Goal: Information Seeking & Learning: Understand process/instructions

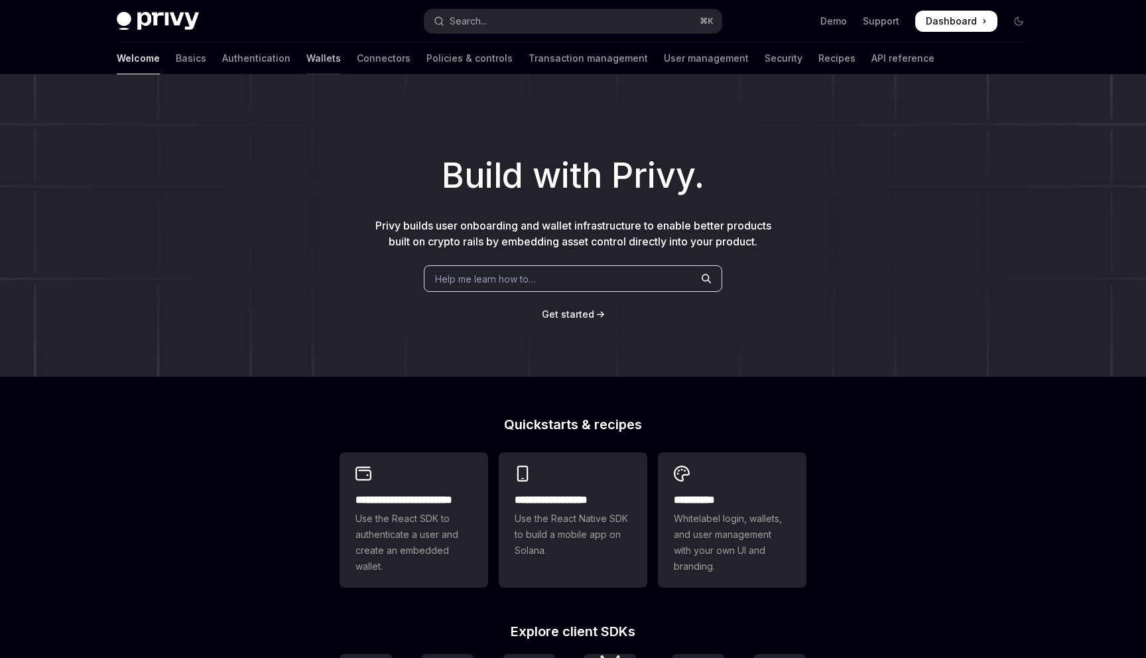
click at [306, 64] on link "Wallets" at bounding box center [323, 58] width 34 height 32
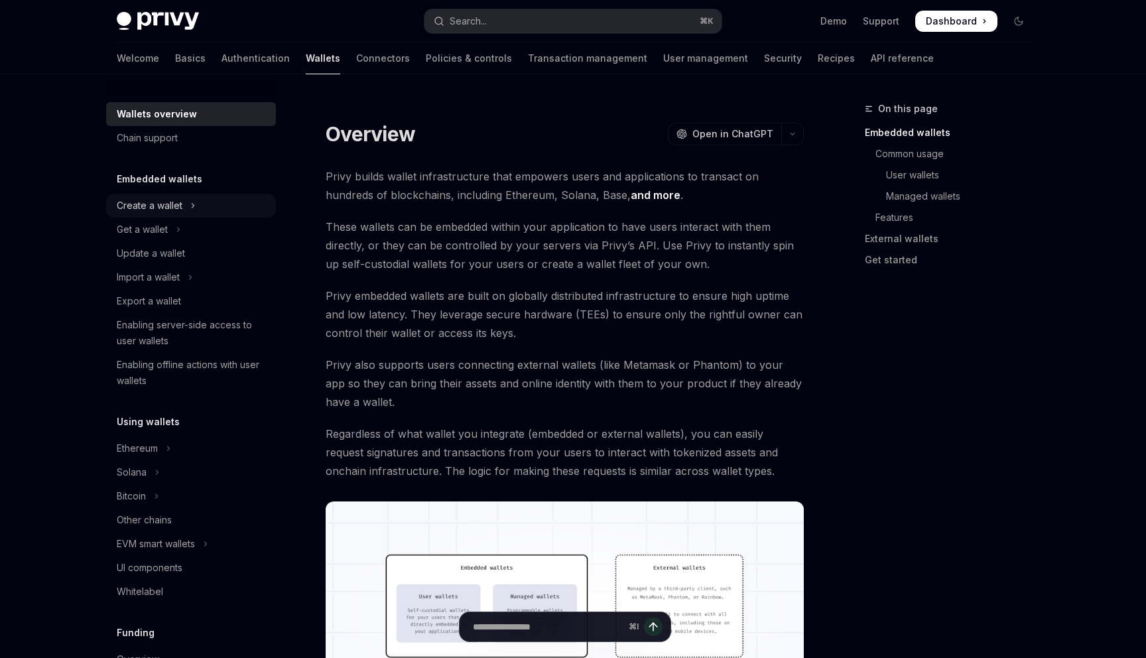
click at [192, 204] on icon "Toggle Create a wallet section" at bounding box center [193, 206] width 2 height 4
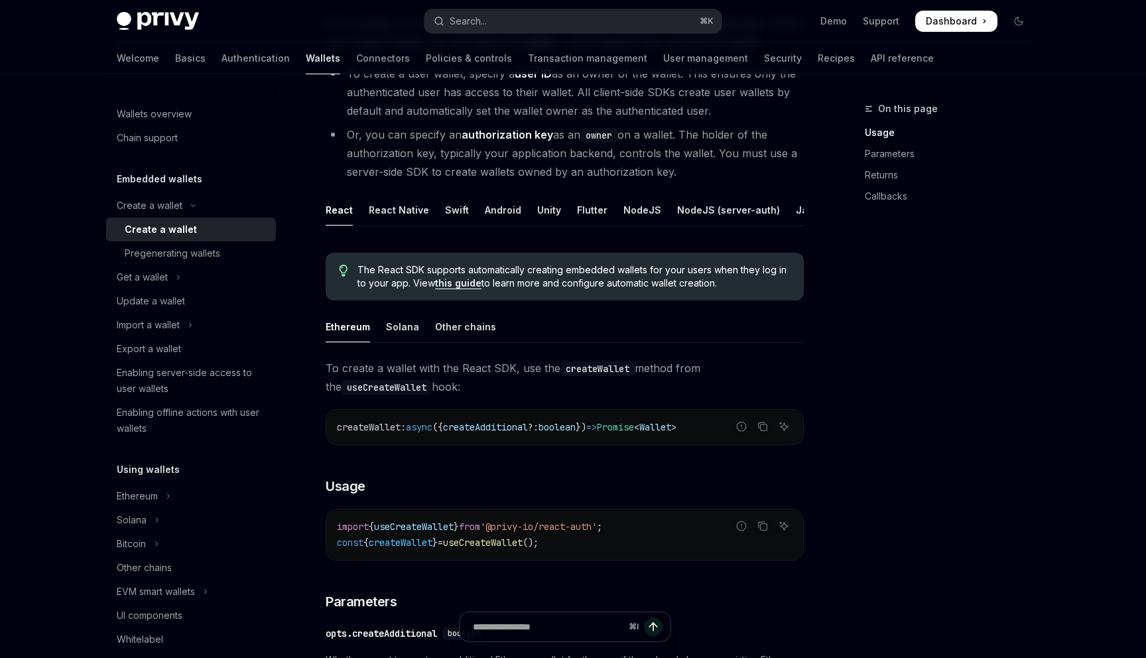
scroll to position [164, 0]
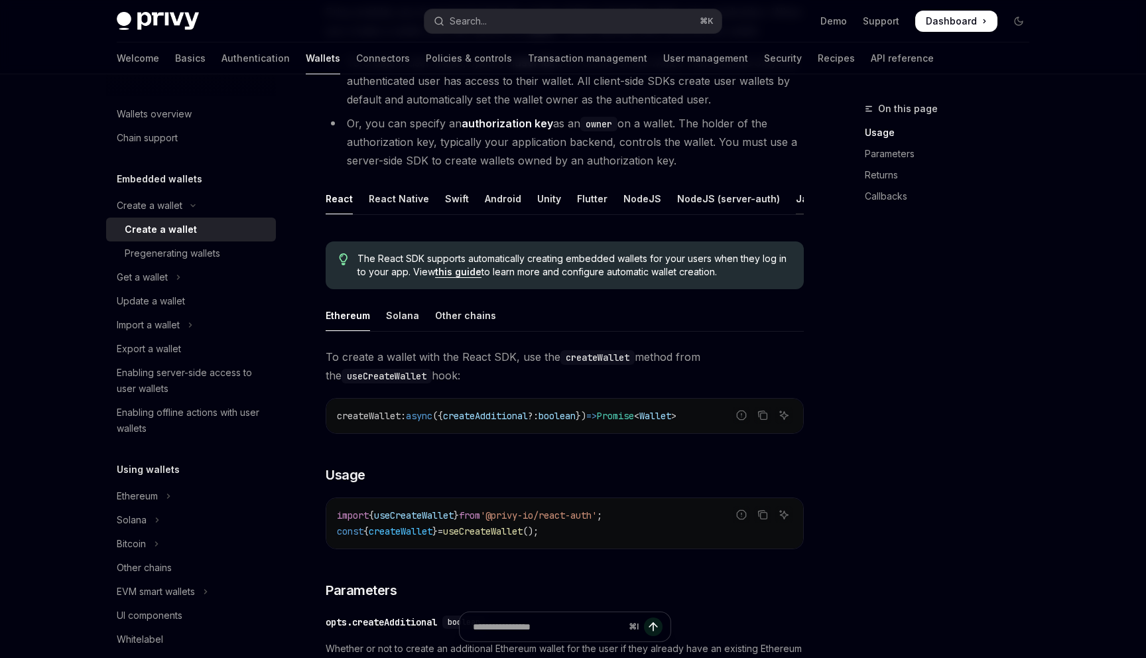
click at [796, 199] on div "Java" at bounding box center [807, 198] width 23 height 31
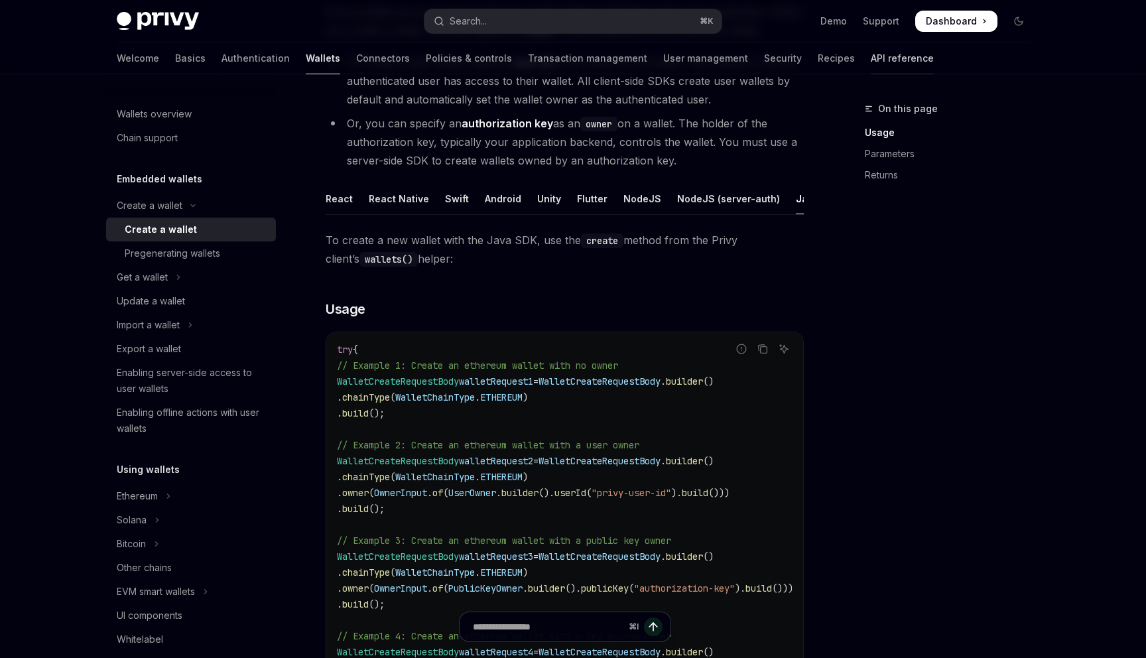
click at [871, 50] on link "API reference" at bounding box center [902, 58] width 63 height 32
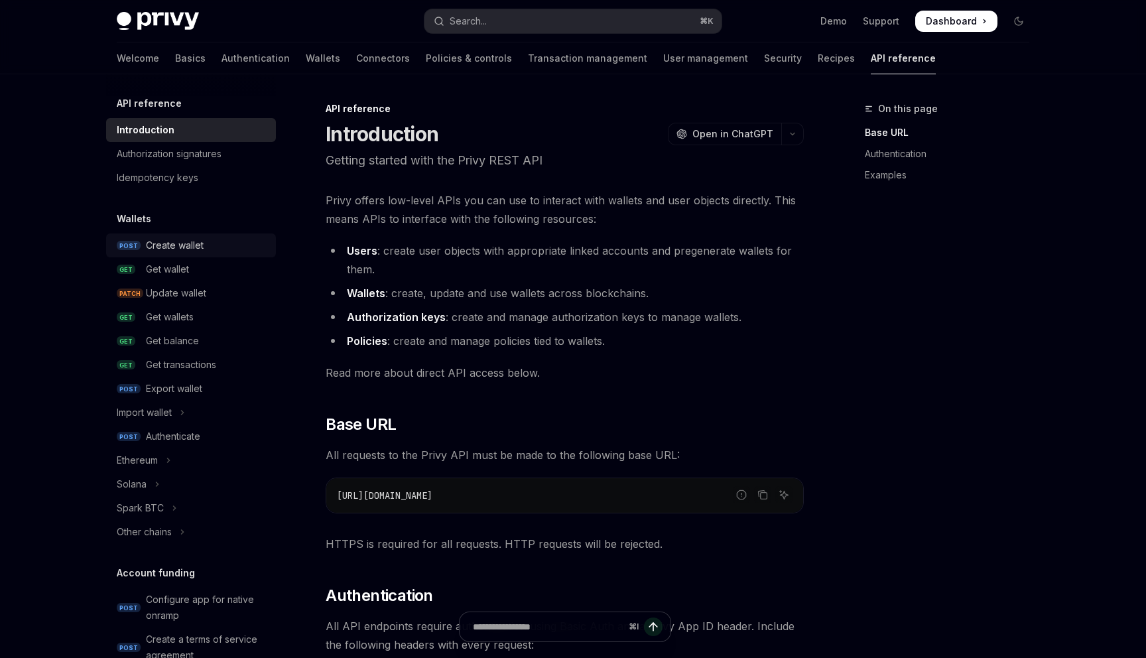
click at [190, 245] on div "Create wallet" at bounding box center [175, 245] width 58 height 16
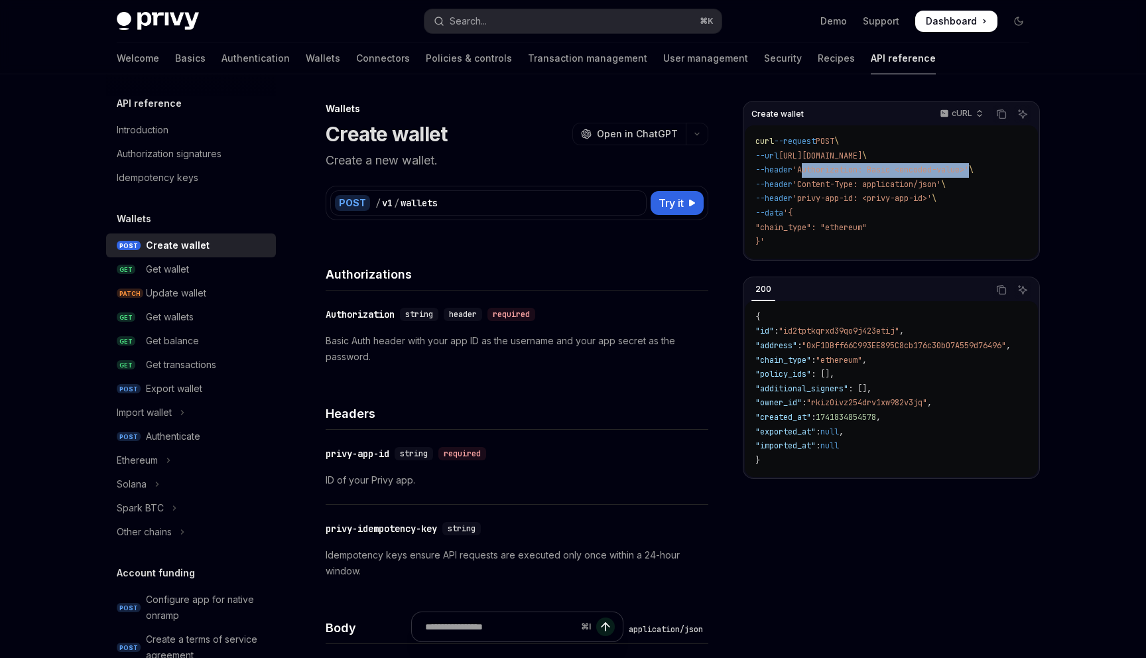
drag, startPoint x: 984, startPoint y: 171, endPoint x: 813, endPoint y: 168, distance: 171.1
click at [813, 168] on span "'Authorization: Basic <encoded-value>'" at bounding box center [880, 169] width 176 height 11
copy span "Authorization: Basic <encoded-value>"
click at [946, 25] on span "Dashboard" at bounding box center [951, 21] width 51 height 13
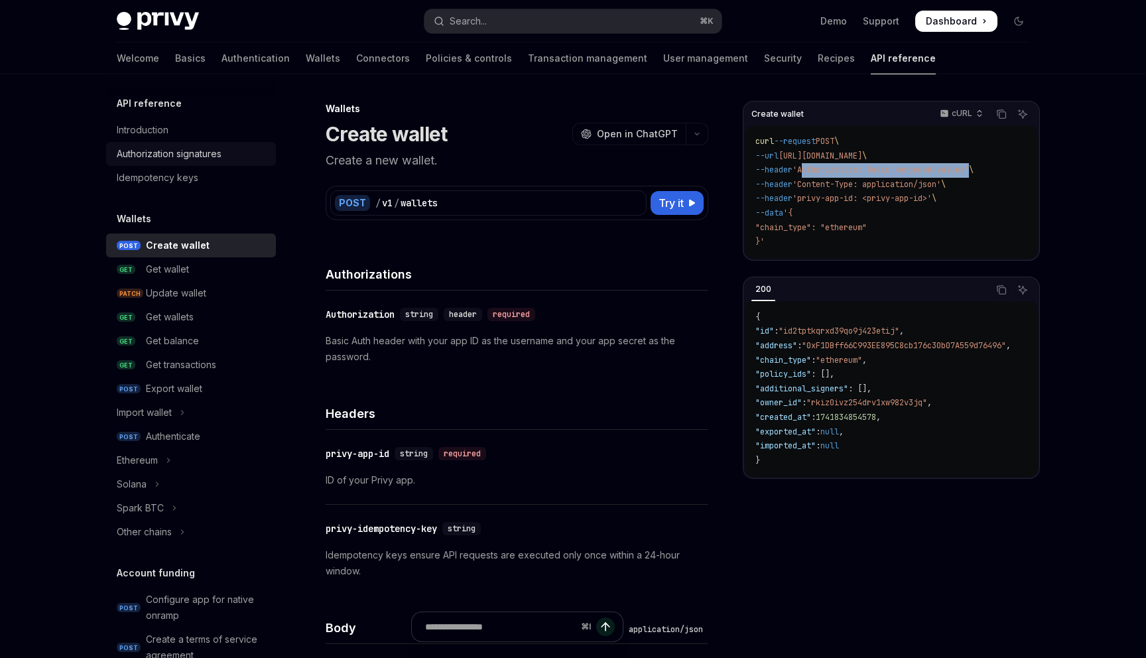
click at [230, 155] on div "Authorization signatures" at bounding box center [192, 154] width 151 height 16
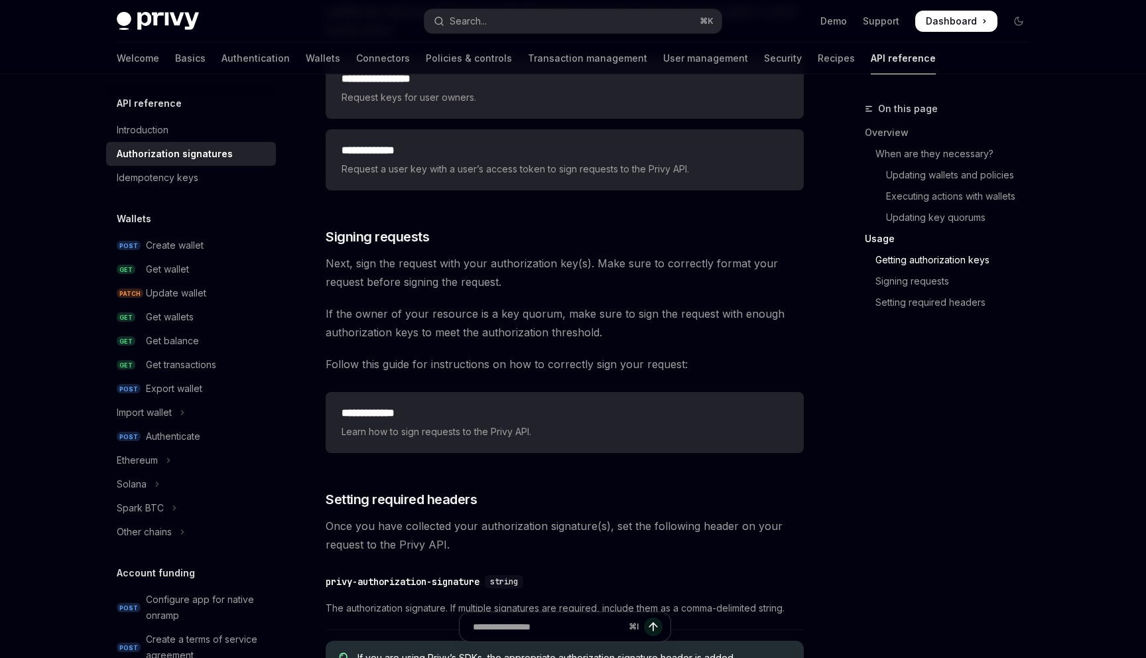
scroll to position [1916, 0]
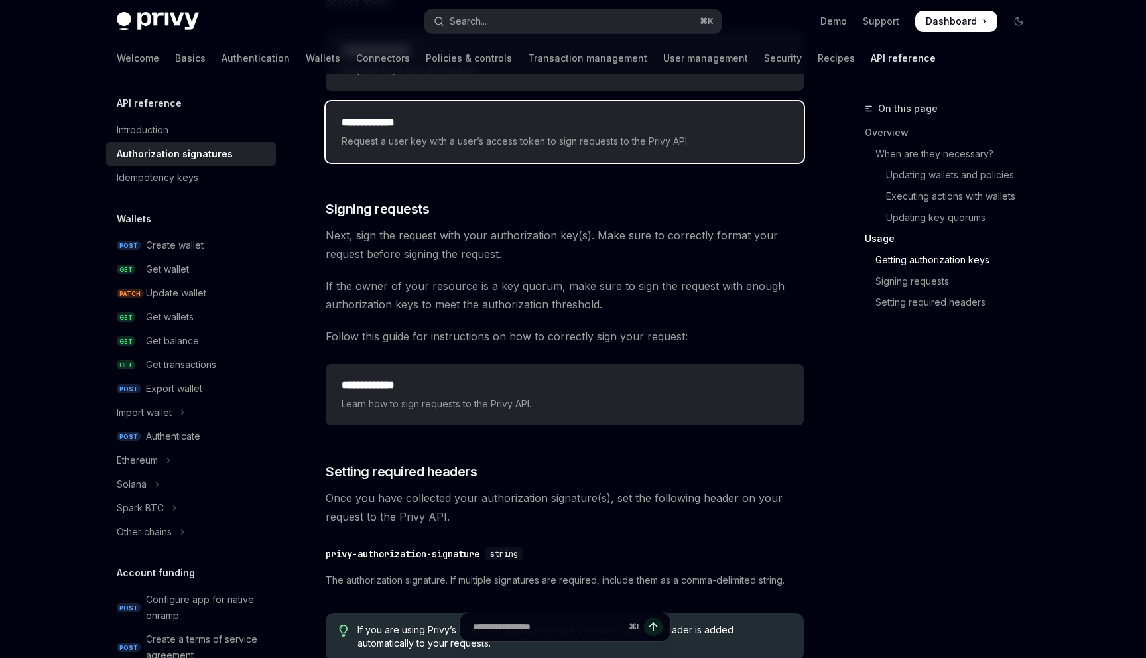
click at [399, 126] on h2 "**********" at bounding box center [564, 123] width 446 height 16
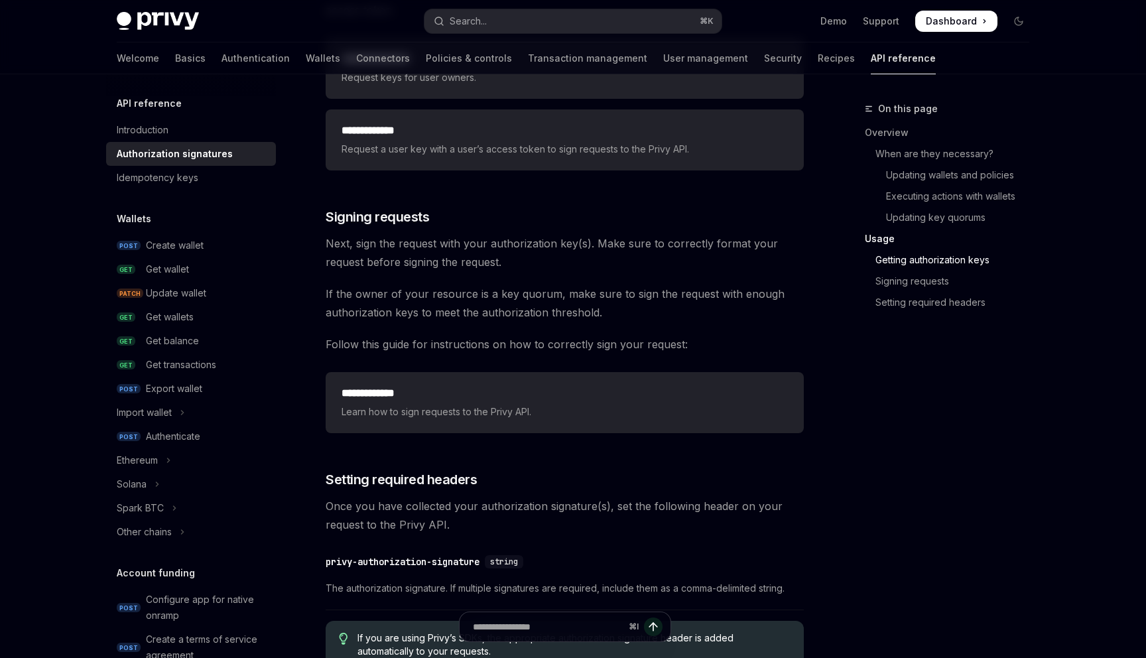
scroll to position [1916, 0]
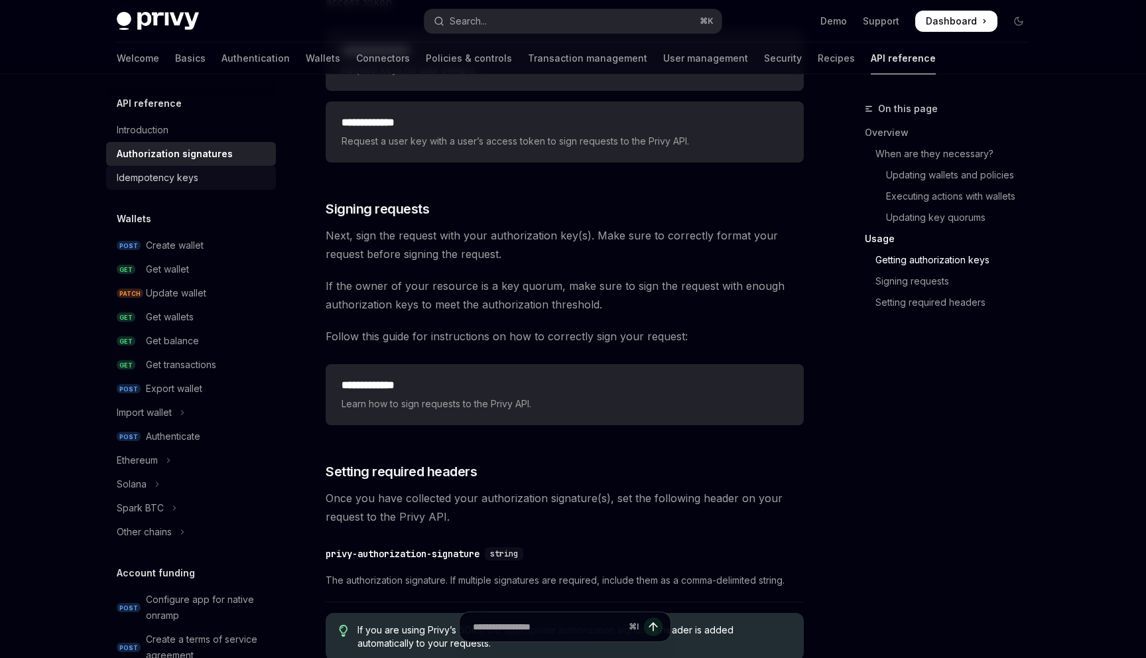
click at [217, 173] on div "Idempotency keys" at bounding box center [192, 178] width 151 height 16
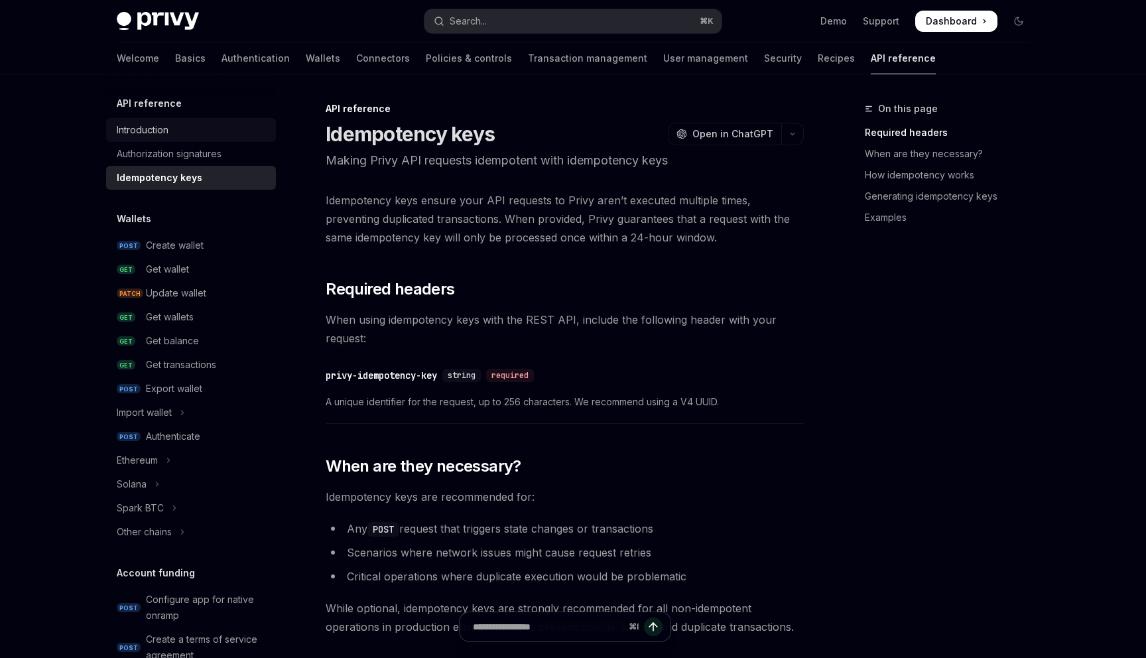
click at [193, 118] on link "Introduction" at bounding box center [191, 130] width 170 height 24
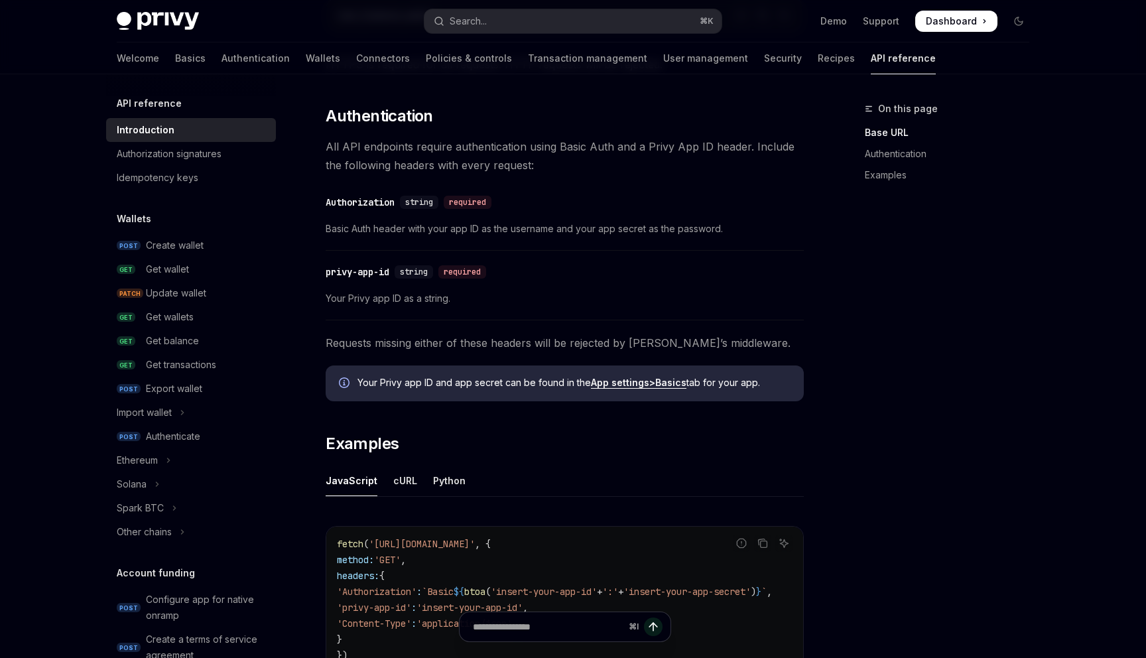
scroll to position [538, 0]
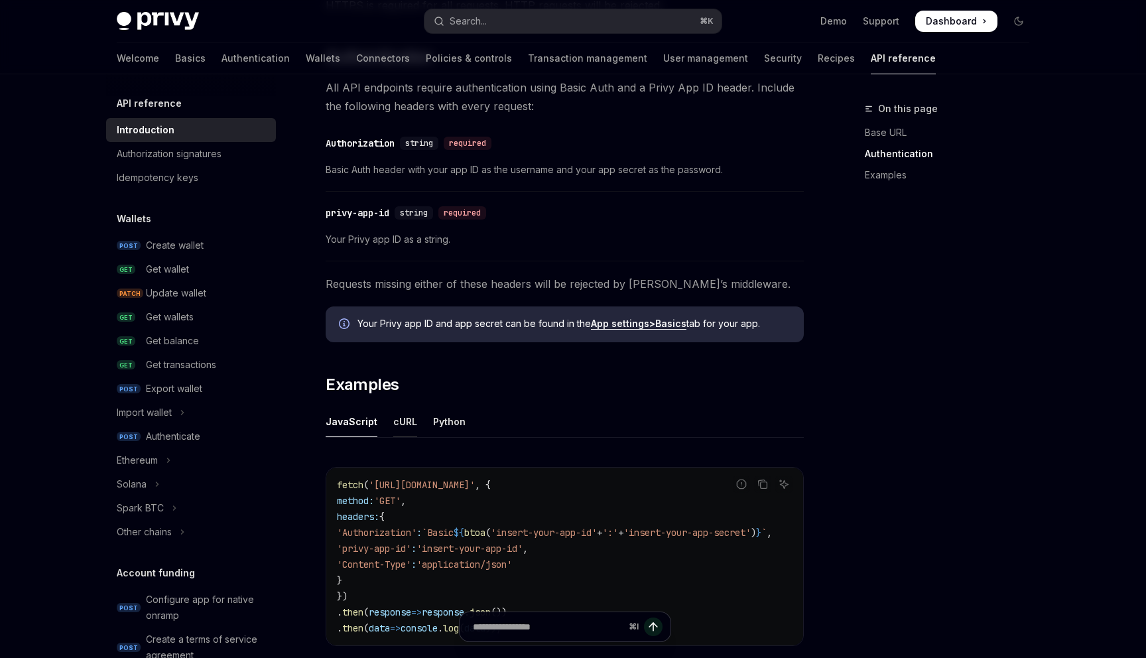
click at [399, 414] on div "cURL" at bounding box center [405, 421] width 24 height 31
type textarea "*"
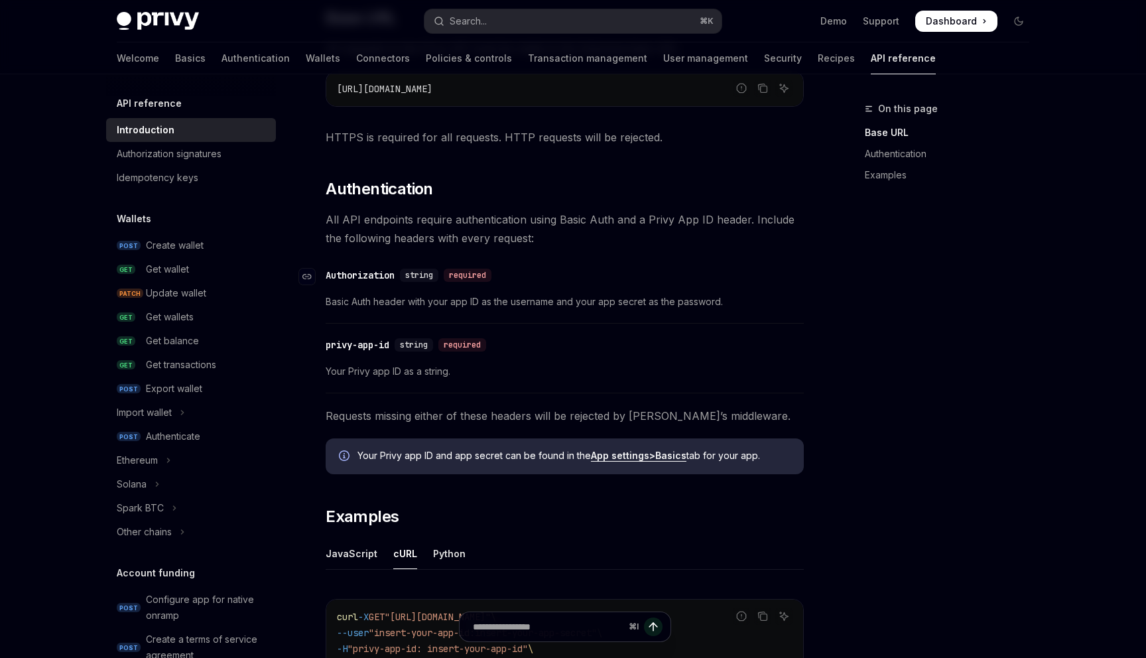
scroll to position [412, 0]
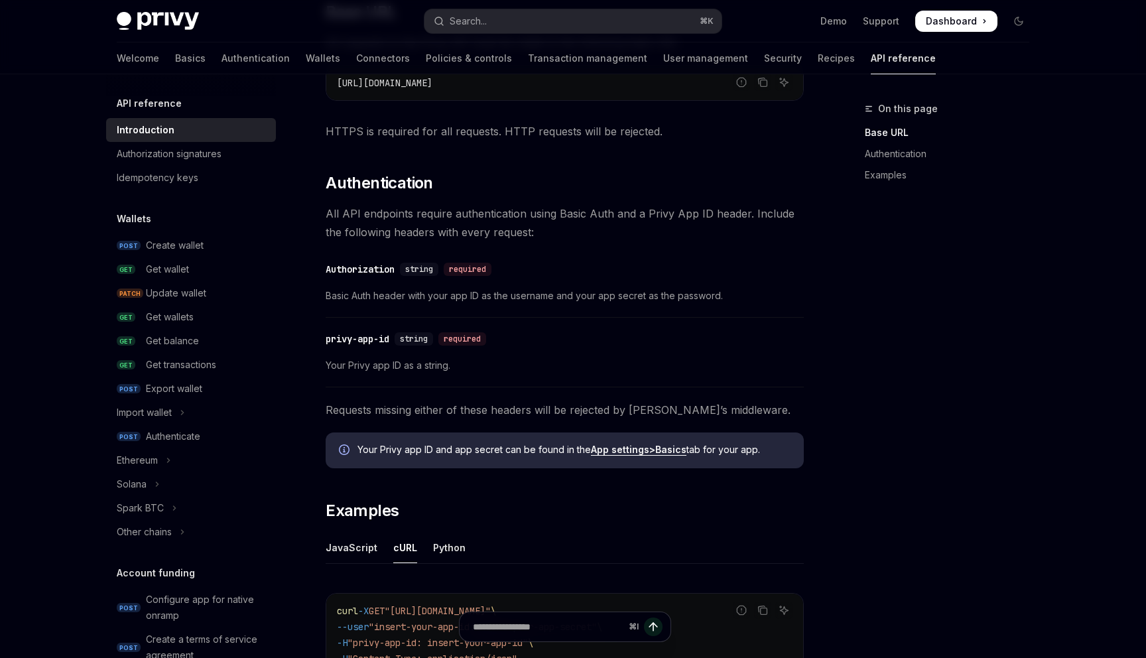
click at [648, 452] on link "App settings > Basics" at bounding box center [638, 450] width 95 height 12
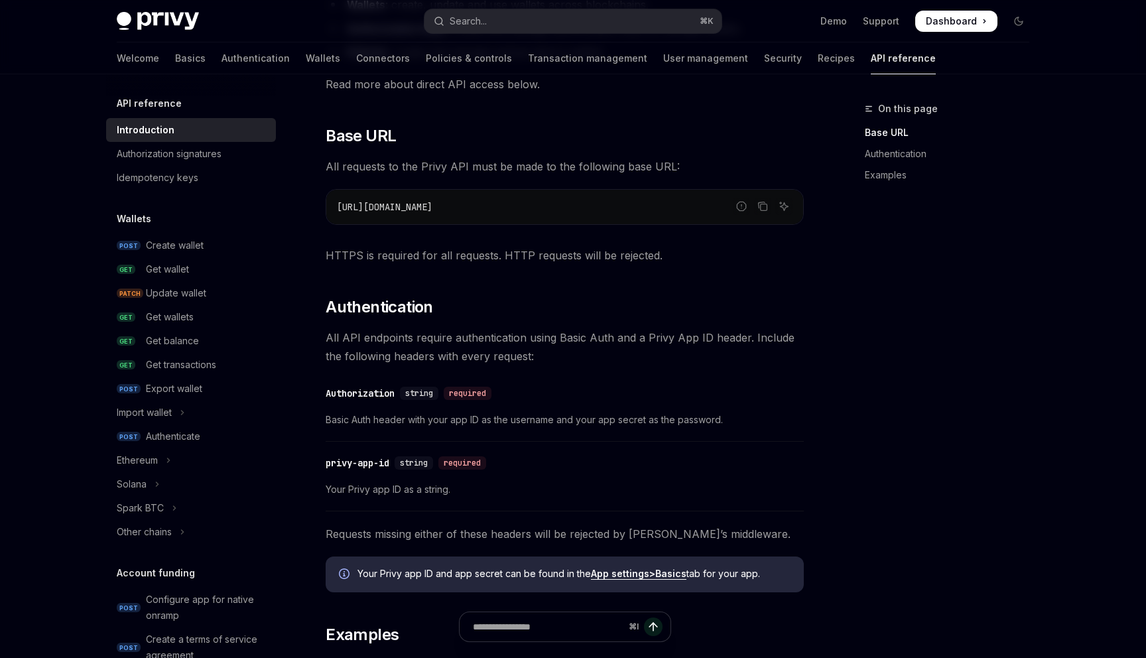
scroll to position [666, 0]
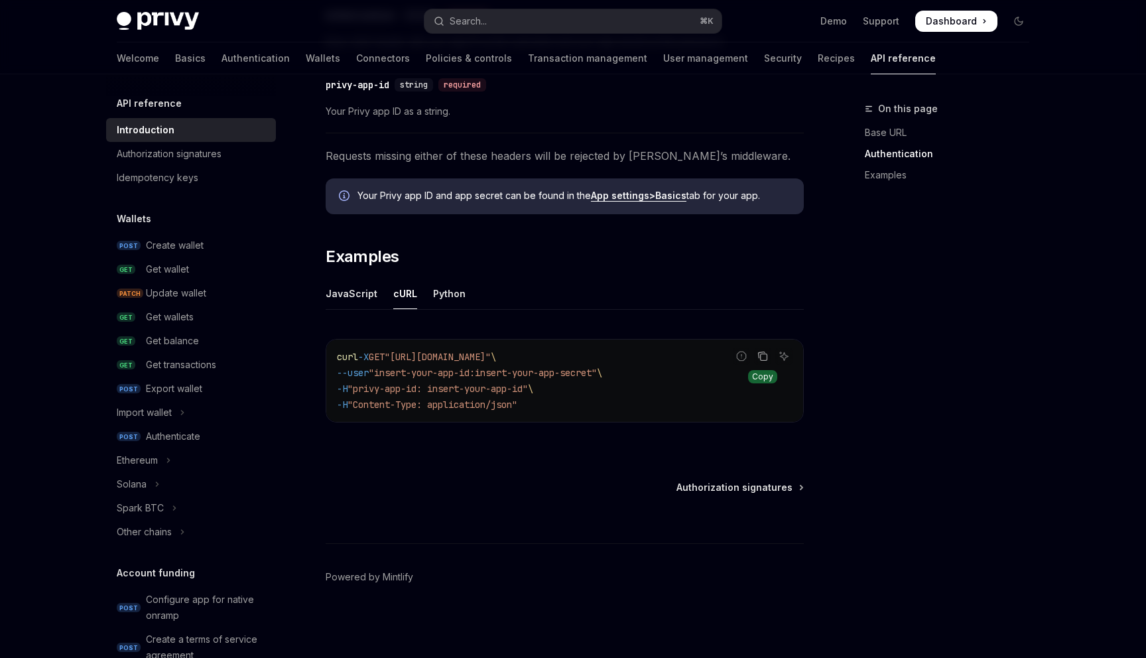
click at [760, 362] on button "Copy the contents from the code block" at bounding box center [762, 355] width 17 height 17
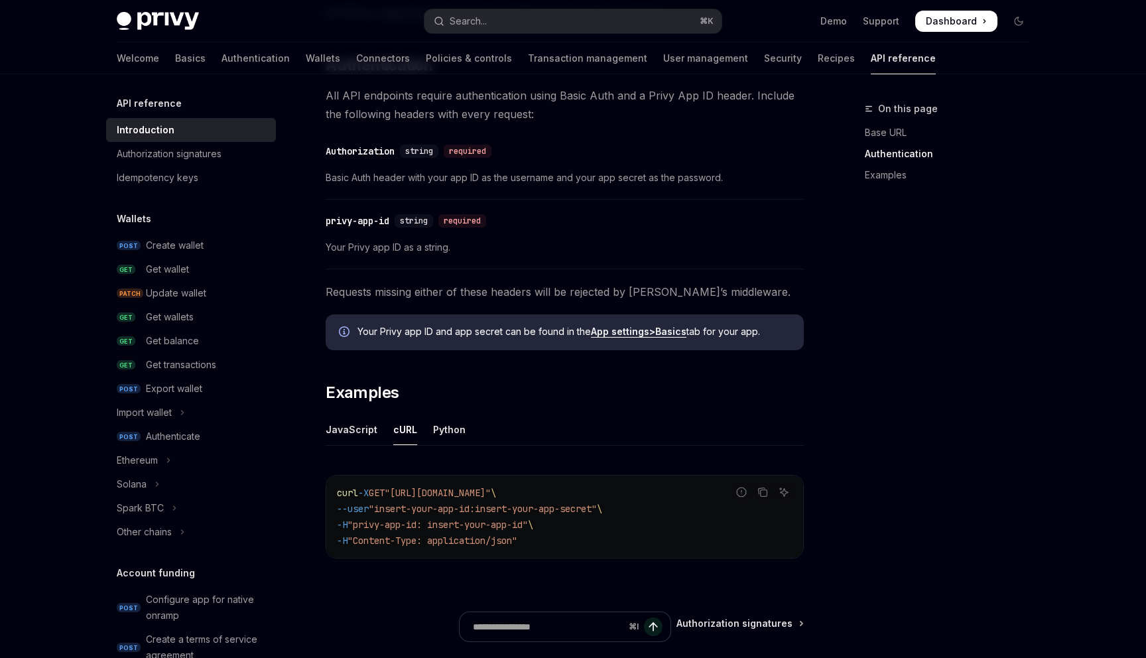
scroll to position [530, 0]
drag, startPoint x: 641, startPoint y: 508, endPoint x: 345, endPoint y: 515, distance: 295.8
click at [345, 515] on code "curl -X GET "[URL][DOMAIN_NAME]" \ --user "insert-your-app-id:insert-your-app-s…" at bounding box center [565, 517] width 456 height 64
click at [597, 509] on span ""insert-your-app-id:insert-your-app-secret"" at bounding box center [483, 509] width 228 height 12
drag, startPoint x: 646, startPoint y: 505, endPoint x: 349, endPoint y: 507, distance: 297.1
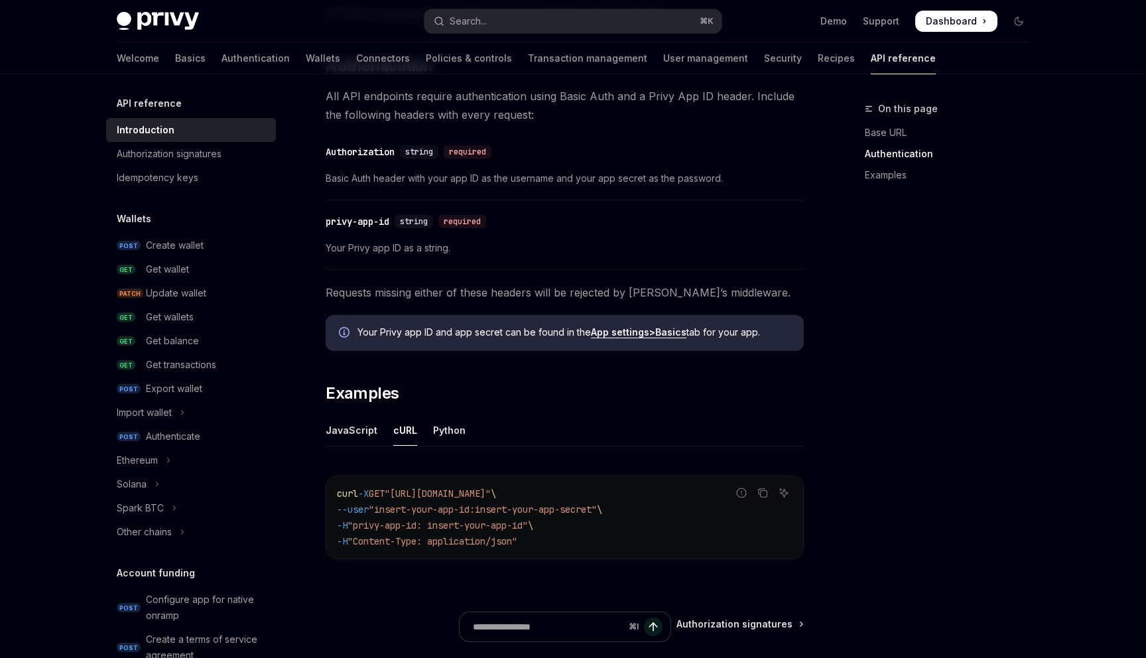
click at [349, 507] on code "curl -X GET "[URL][DOMAIN_NAME]" \ --user "insert-your-app-id:insert-your-app-s…" at bounding box center [565, 517] width 456 height 64
copy span "--user "insert-your-app-id:insert-your-app-secret" \"
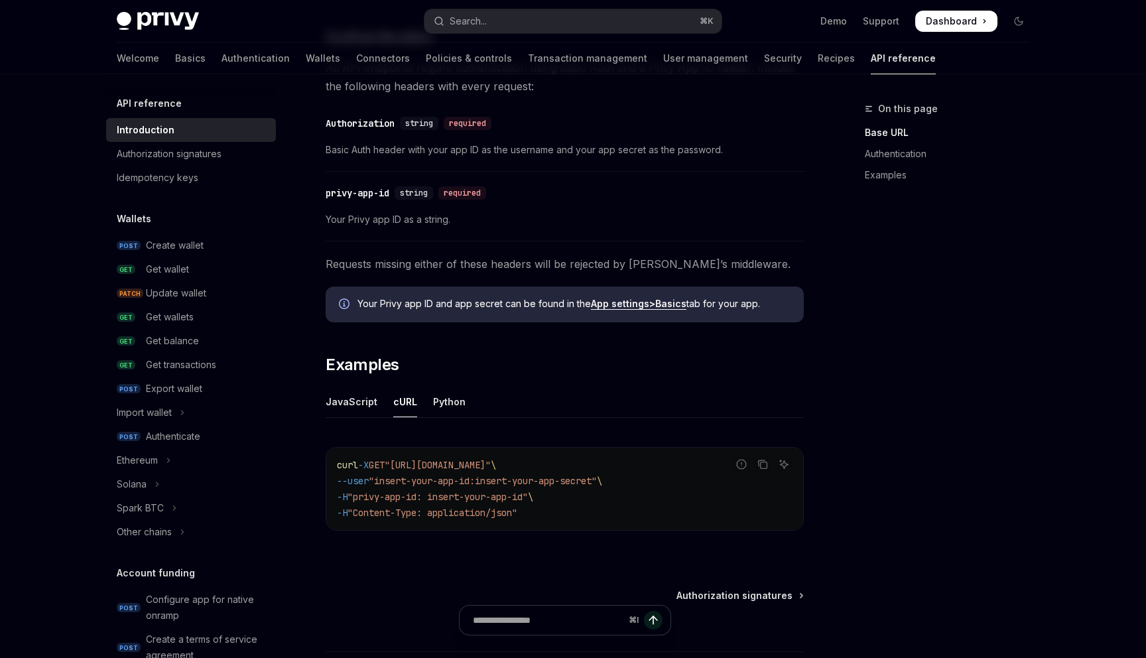
scroll to position [666, 0]
